Goal: Task Accomplishment & Management: Complete application form

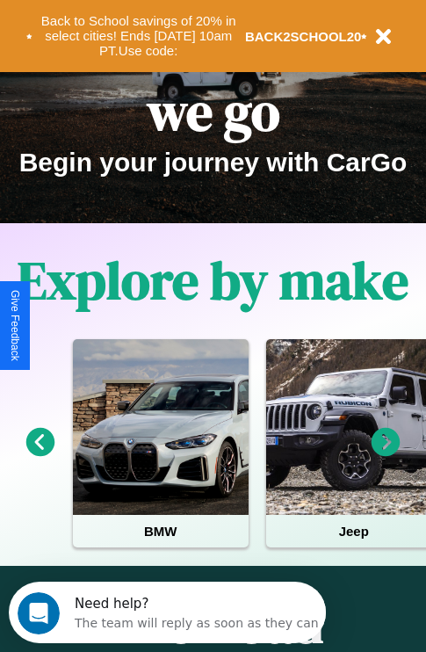
scroll to position [270, 0]
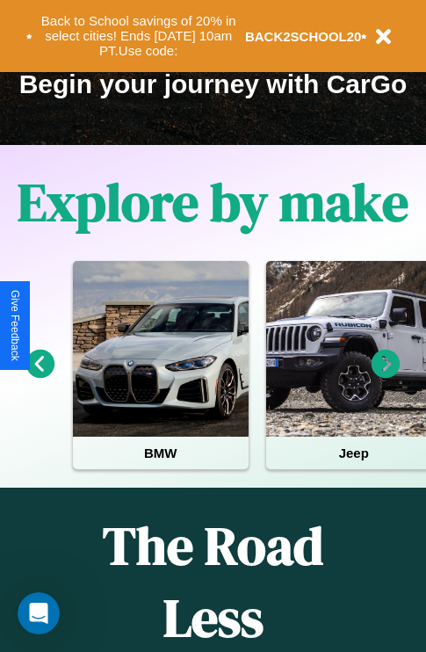
click at [40, 376] on icon at bounding box center [40, 364] width 29 height 29
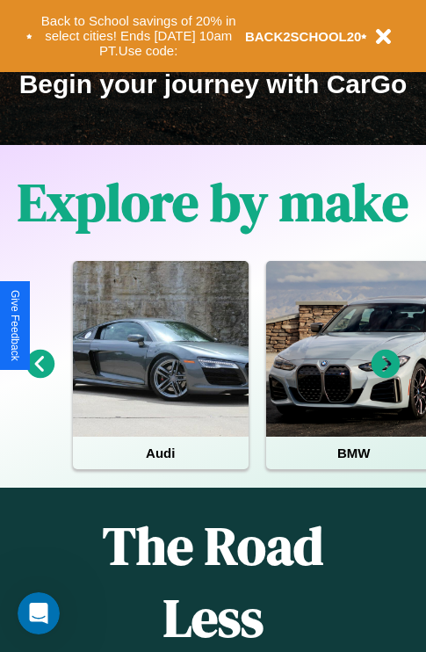
click at [40, 376] on icon at bounding box center [40, 364] width 29 height 29
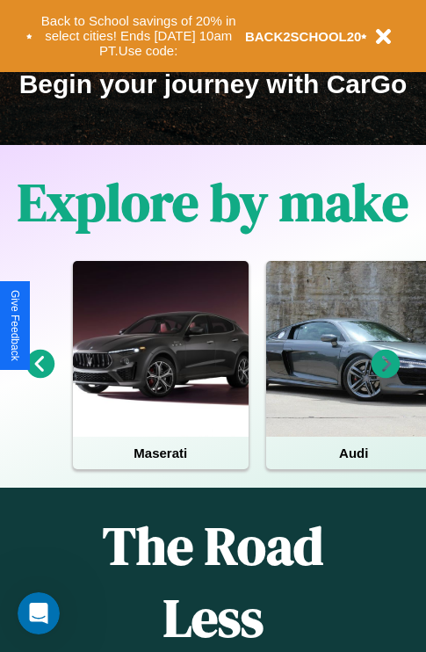
click at [386, 376] on icon at bounding box center [385, 364] width 29 height 29
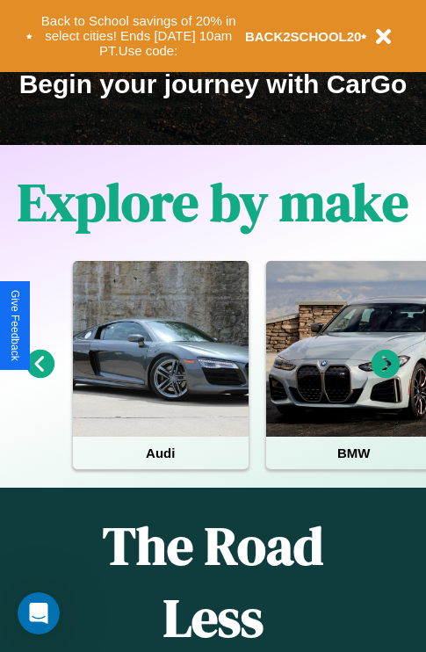
click at [386, 376] on icon at bounding box center [385, 364] width 29 height 29
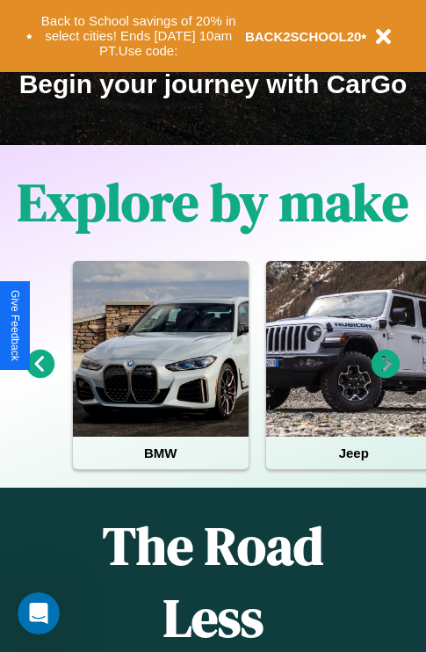
click at [40, 376] on icon at bounding box center [40, 364] width 29 height 29
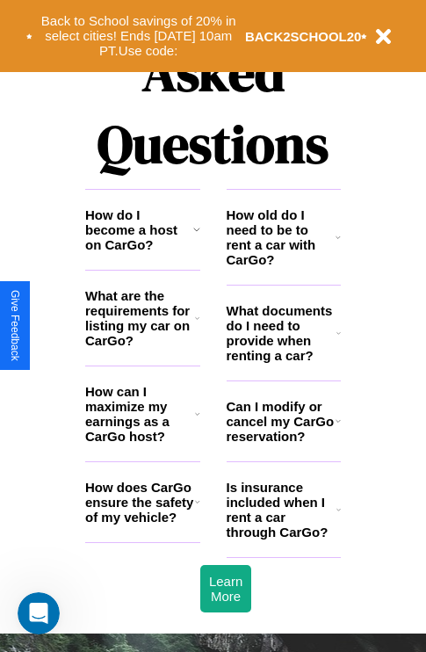
scroll to position [2128, 0]
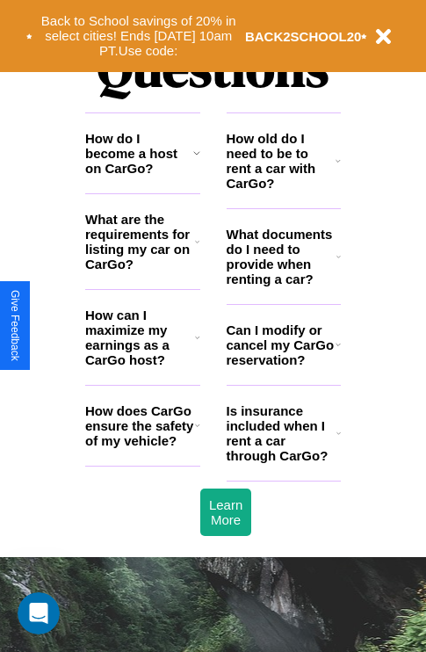
click at [283, 285] on h3 "What documents do I need to provide when renting a car?" at bounding box center [282, 257] width 111 height 60
click at [197, 249] on icon at bounding box center [197, 241] width 4 height 14
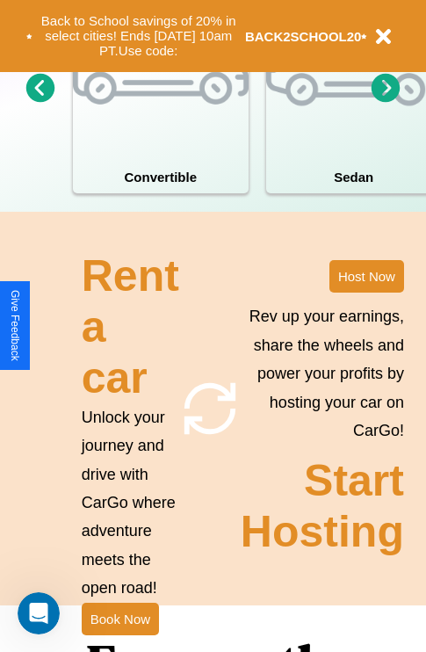
scroll to position [1368, 0]
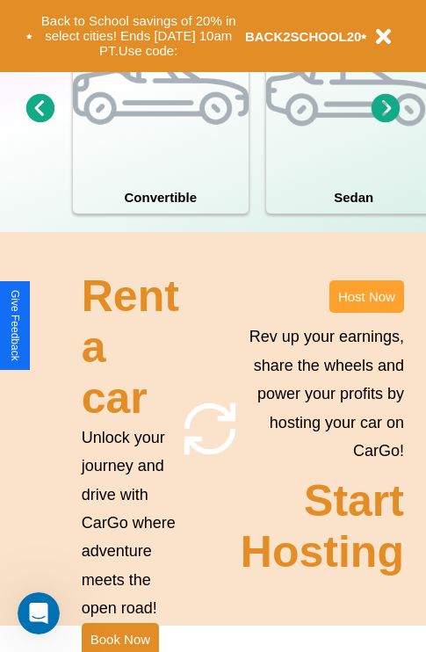
click at [366, 313] on button "Host Now" at bounding box center [366, 296] width 75 height 32
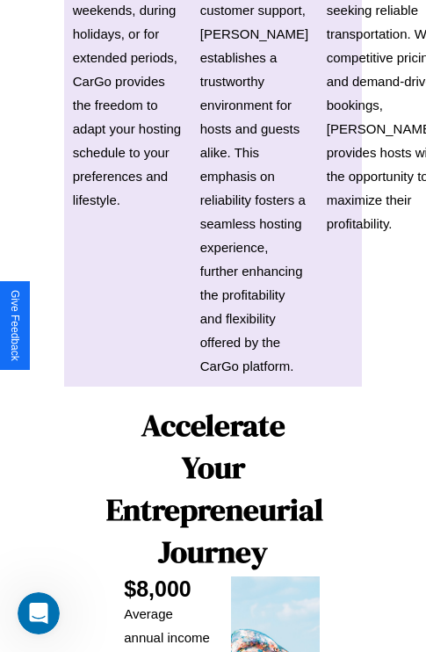
scroll to position [2859, 0]
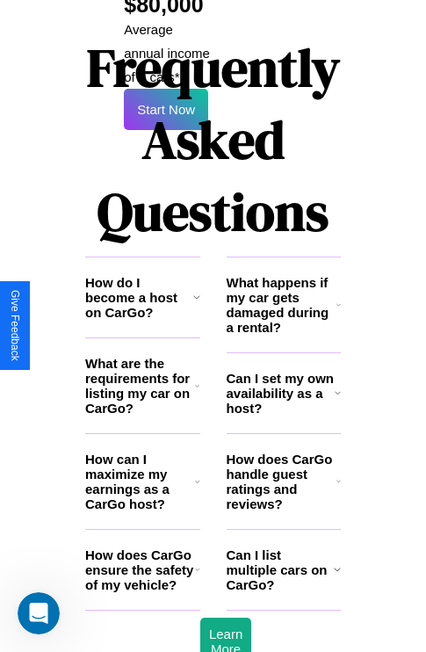
click at [283, 275] on h3 "What happens if my car gets damaged during a rental?" at bounding box center [282, 305] width 110 height 60
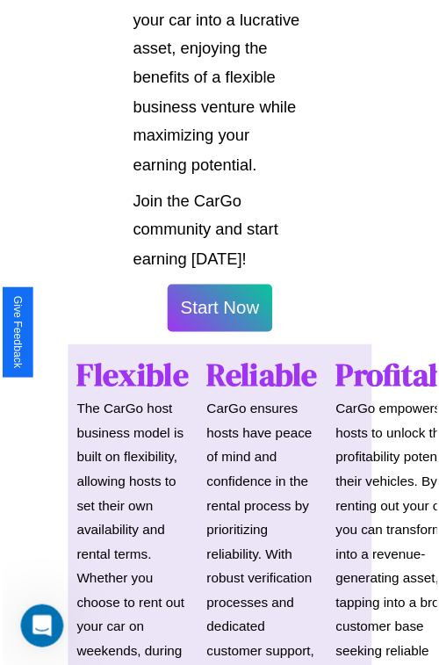
scroll to position [1244, 0]
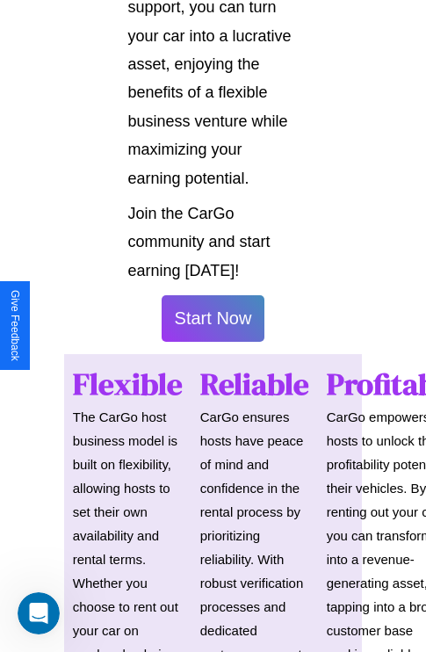
click at [213, 326] on button "Start Now" at bounding box center [214, 318] width 104 height 47
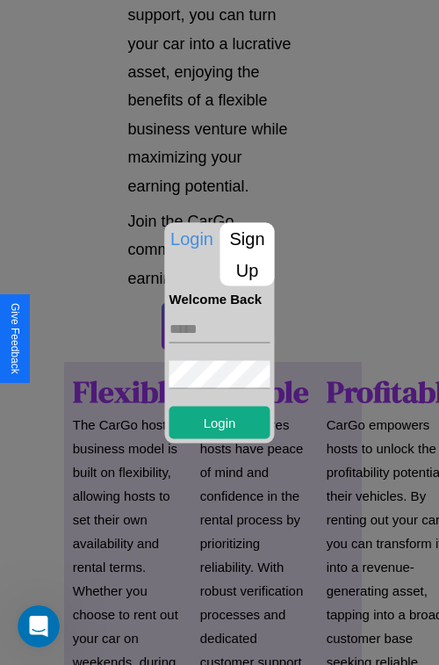
click at [247, 254] on p "Sign Up" at bounding box center [247, 253] width 54 height 63
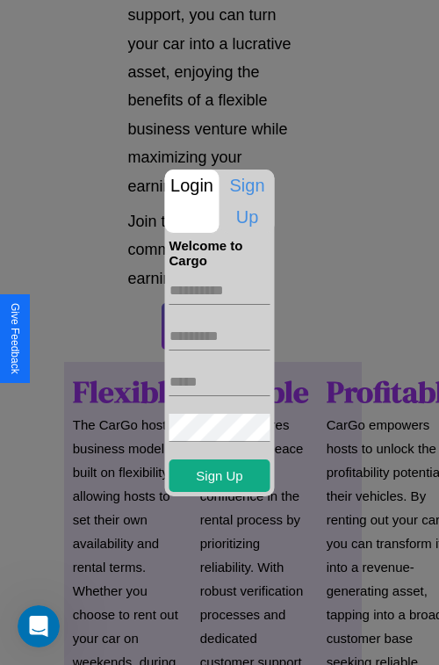
click at [220, 290] on input "text" at bounding box center [219, 291] width 101 height 28
type input "*******"
click at [220, 335] on input "text" at bounding box center [219, 336] width 101 height 28
type input "******"
click at [220, 381] on input "text" at bounding box center [219, 382] width 101 height 28
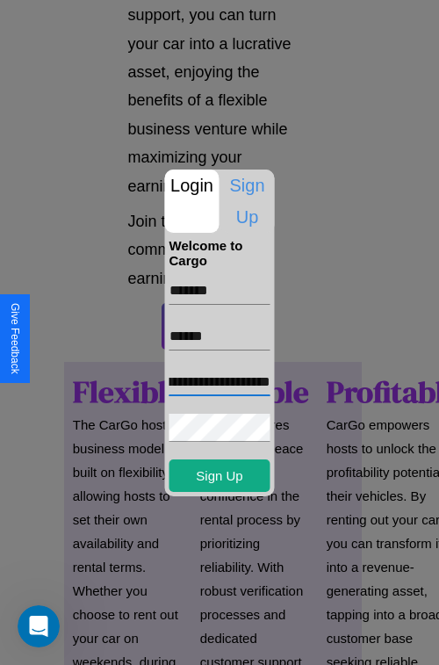
scroll to position [0, 55]
type input "**********"
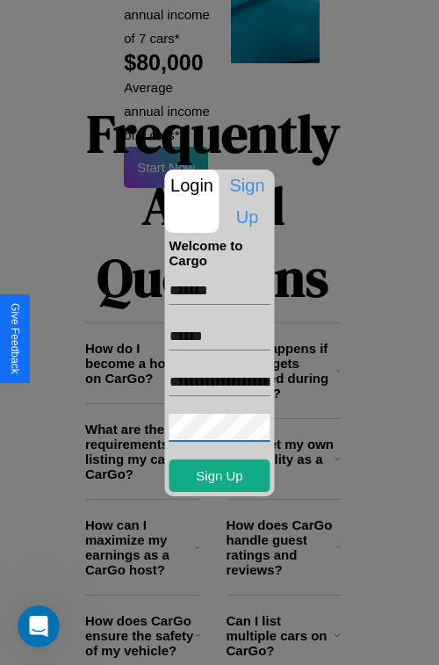
click at [226, 641] on div at bounding box center [219, 332] width 439 height 665
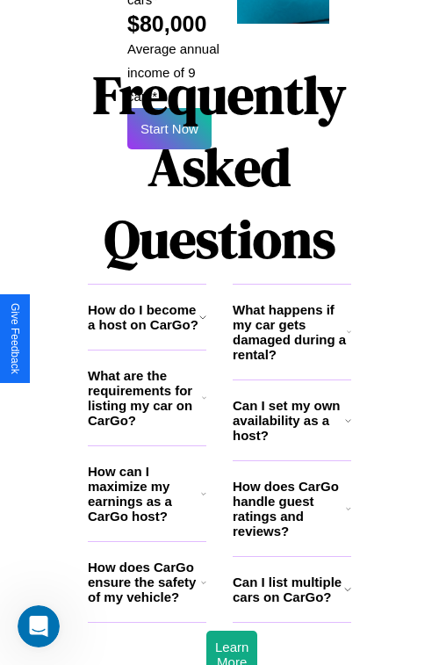
scroll to position [1238, 0]
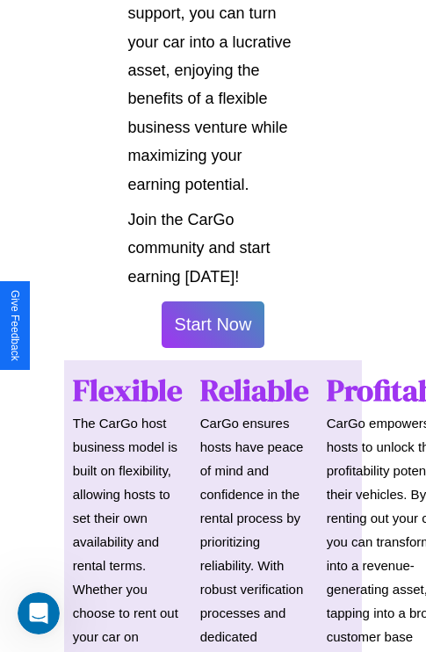
click at [213, 332] on button "Start Now" at bounding box center [214, 324] width 104 height 47
